Goal: Transaction & Acquisition: Book appointment/travel/reservation

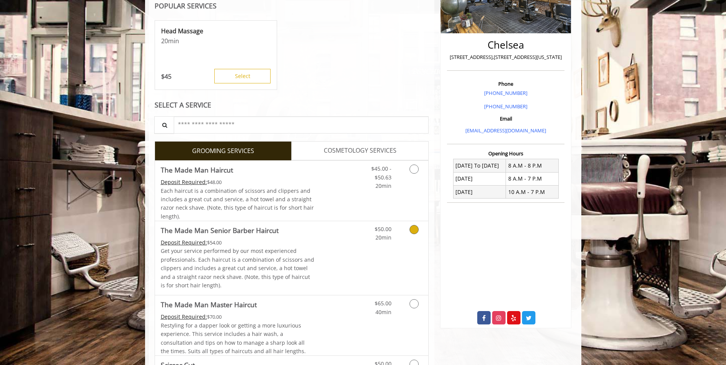
click at [280, 249] on p "Get your service performed by our most experienced professionals. Each haircut …" at bounding box center [238, 268] width 154 height 43
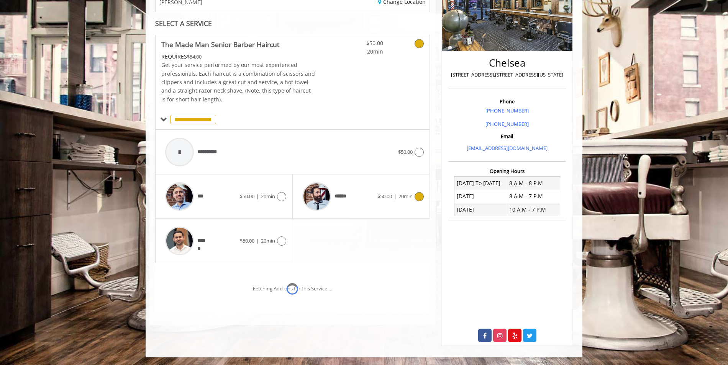
scroll to position [147, 0]
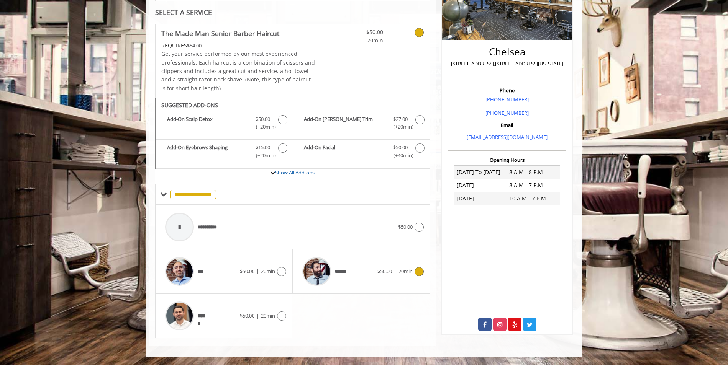
click at [378, 278] on div "****** $50.00 | 20min" at bounding box center [360, 272] width 125 height 36
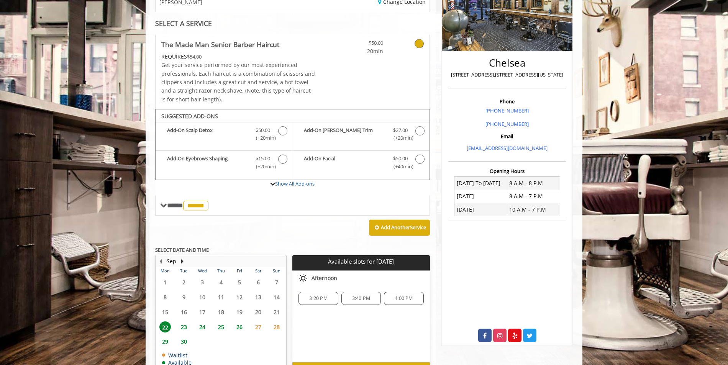
scroll to position [183, 0]
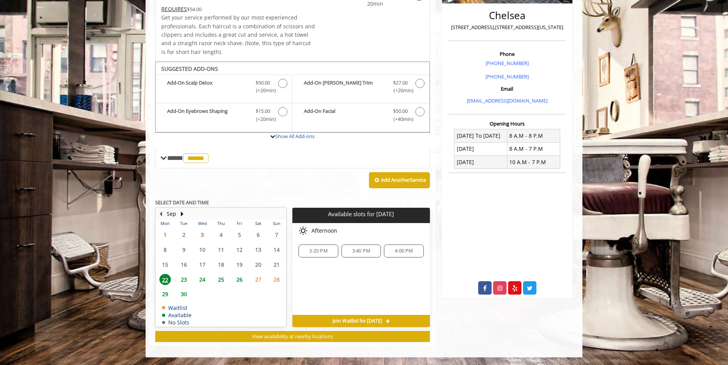
click at [183, 282] on span "23" at bounding box center [183, 279] width 11 height 11
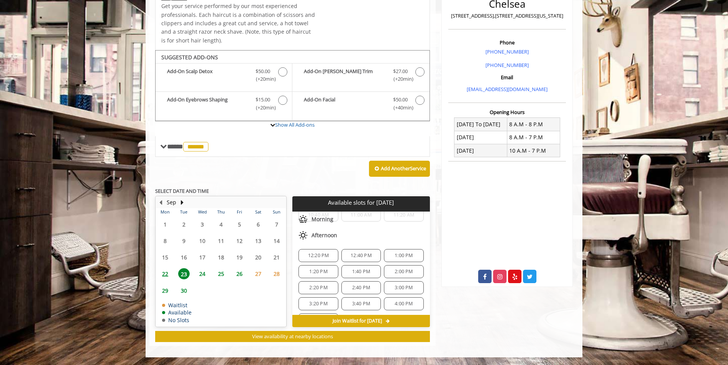
scroll to position [115, 0]
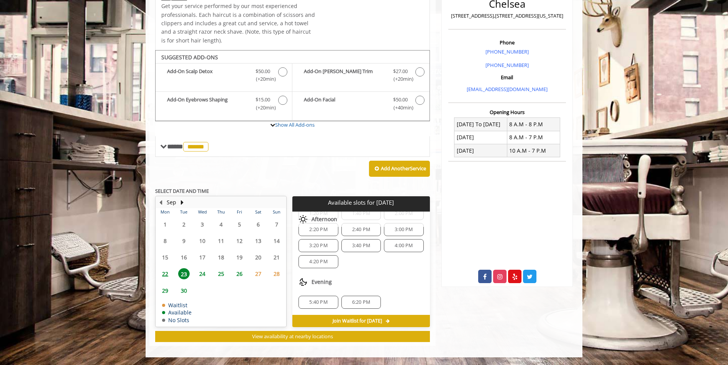
click at [205, 277] on span "24" at bounding box center [201, 273] width 11 height 11
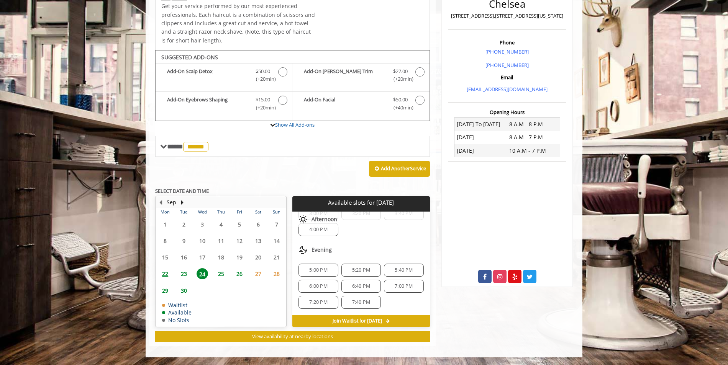
click at [187, 274] on span "23" at bounding box center [183, 273] width 11 height 11
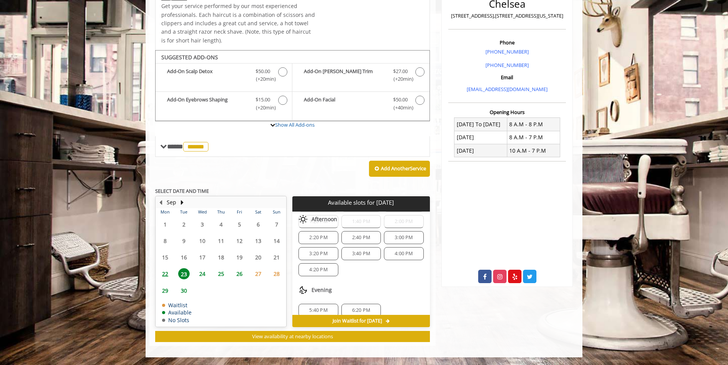
scroll to position [115, 0]
click at [171, 277] on div "22" at bounding box center [164, 273] width 15 height 11
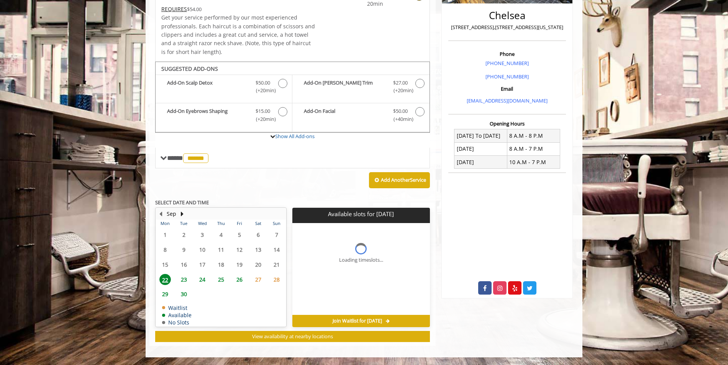
scroll to position [0, 0]
click at [182, 278] on span "23" at bounding box center [183, 279] width 11 height 11
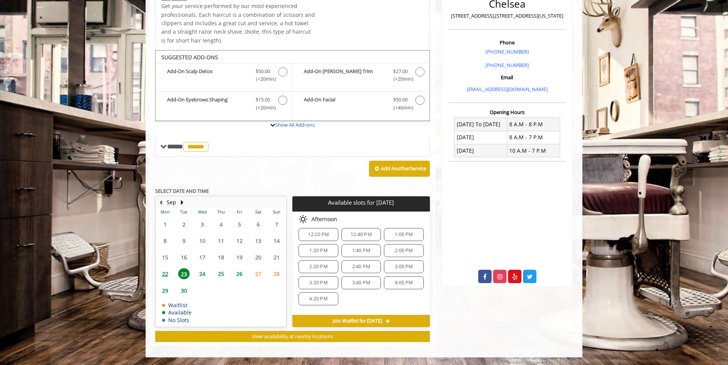
scroll to position [115, 0]
click at [400, 278] on div "Evening" at bounding box center [360, 282] width 137 height 15
click at [379, 281] on div "Evening" at bounding box center [360, 282] width 137 height 15
click at [362, 305] on span "6:20 PM" at bounding box center [361, 302] width 18 height 6
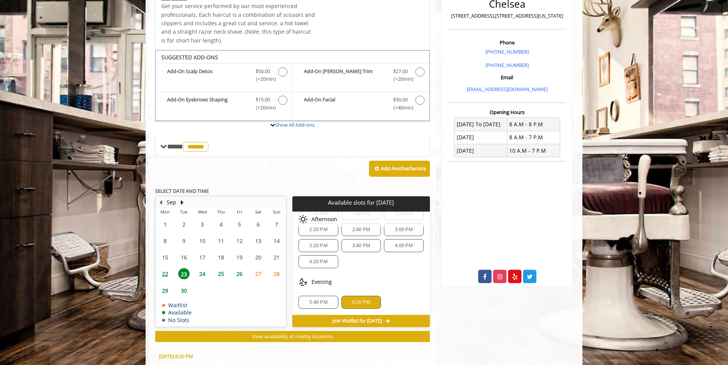
scroll to position [333, 0]
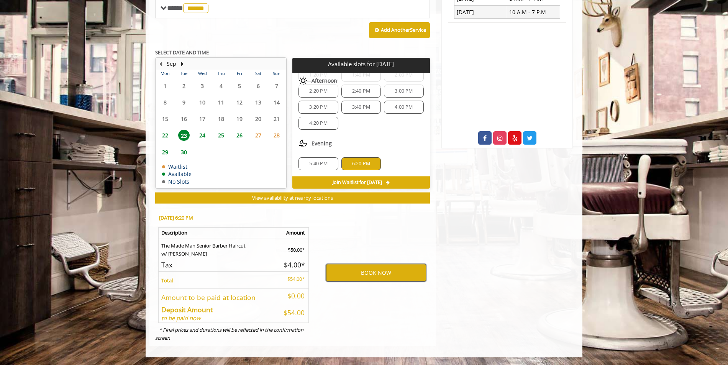
click at [387, 270] on button "BOOK NOW" at bounding box center [376, 273] width 100 height 18
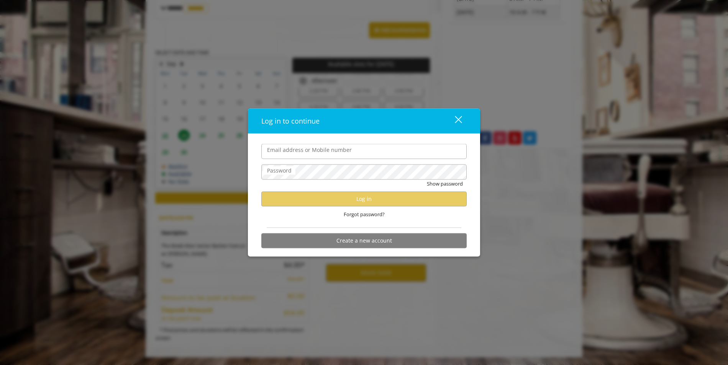
click at [352, 155] on input "Email address or Mobile number" at bounding box center [363, 151] width 205 height 15
type input "**********"
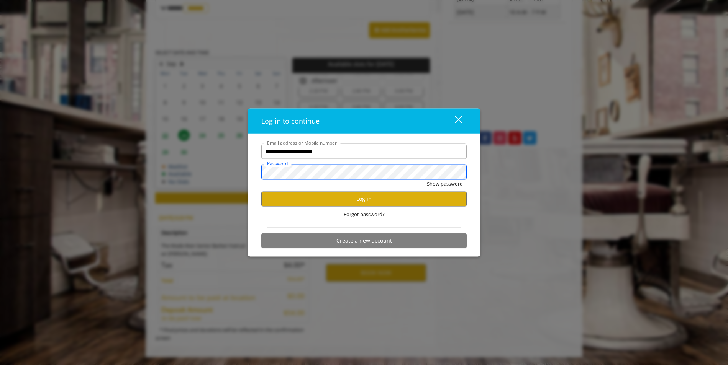
click at [427, 180] on button "Show password" at bounding box center [445, 184] width 36 height 8
click at [321, 199] on button "Log in" at bounding box center [363, 198] width 205 height 15
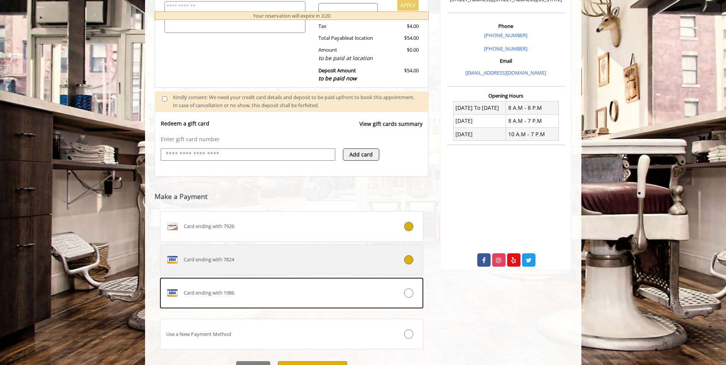
click at [253, 258] on div "Card ending with 7824" at bounding box center [269, 260] width 219 height 12
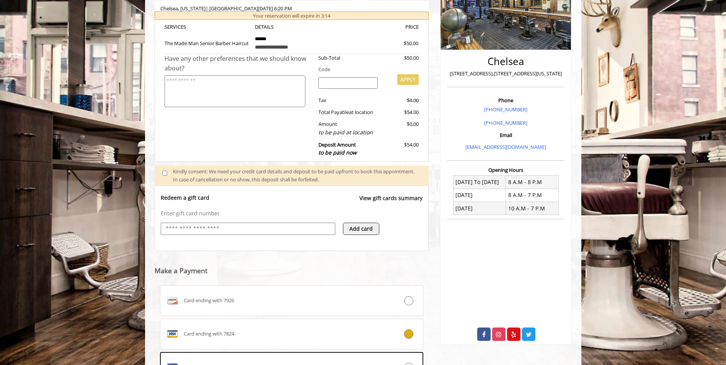
scroll to position [21, 0]
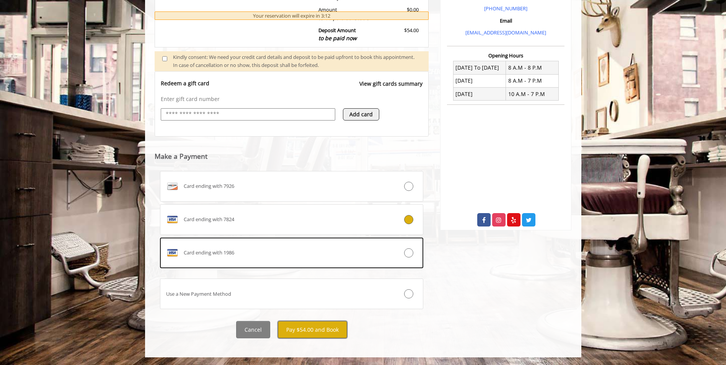
click at [334, 327] on button "Pay $54.00 and Book" at bounding box center [312, 329] width 69 height 17
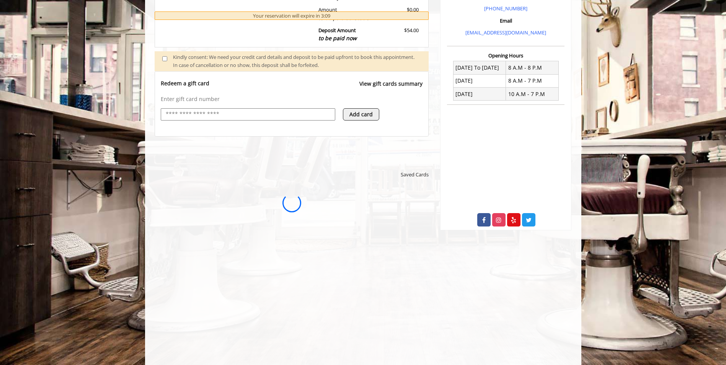
scroll to position [0, 0]
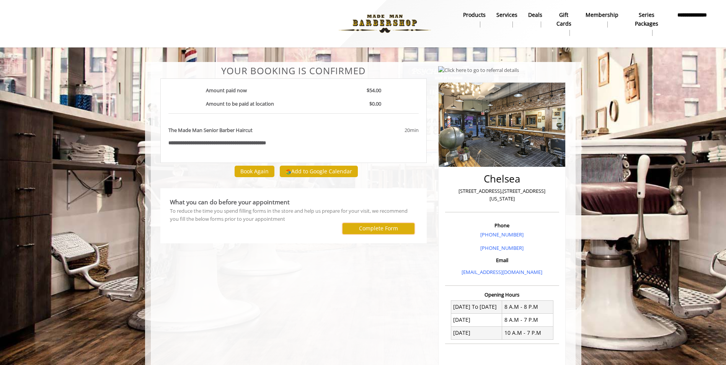
click at [358, 230] on button "Complete Form" at bounding box center [379, 228] width 72 height 11
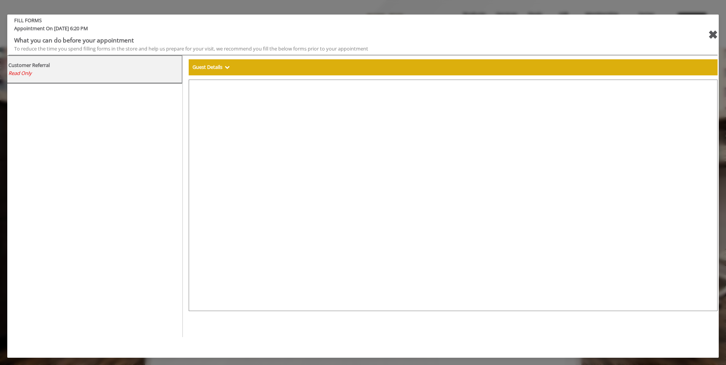
select select "***"
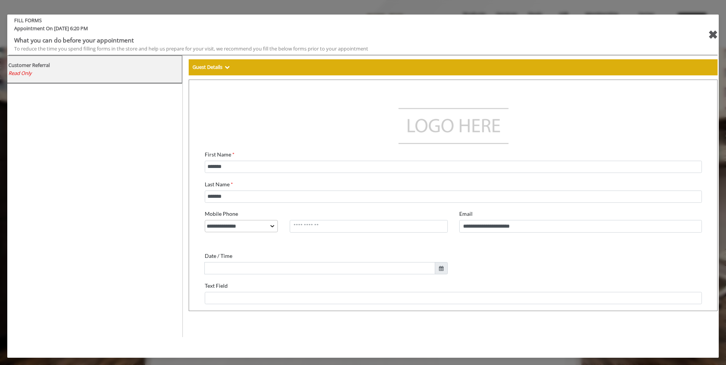
click at [713, 39] on div "✖" at bounding box center [713, 35] width 10 height 18
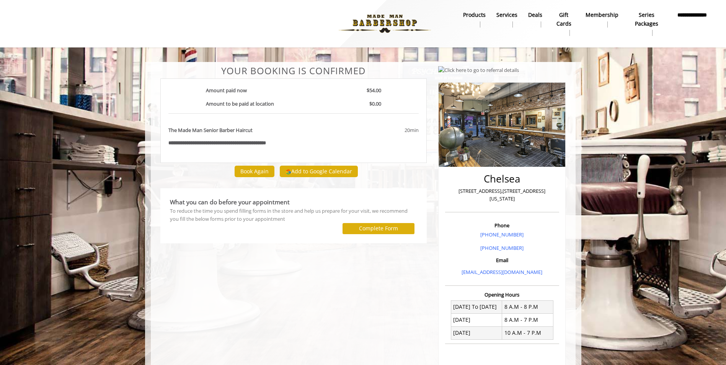
click at [259, 278] on div "**********" at bounding box center [294, 268] width 278 height 404
click at [239, 275] on div "**********" at bounding box center [294, 268] width 278 height 404
